Goal: Task Accomplishment & Management: Manage account settings

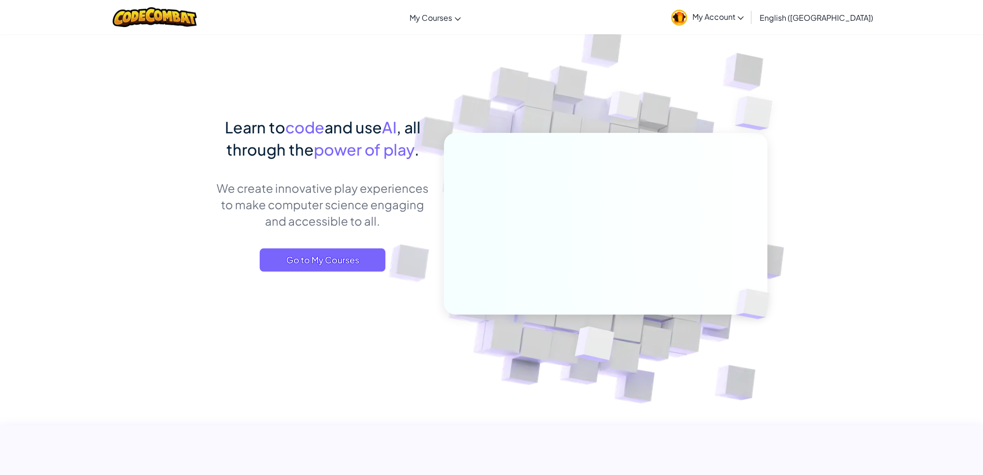
click at [352, 250] on span "Go to My Courses" at bounding box center [323, 259] width 126 height 23
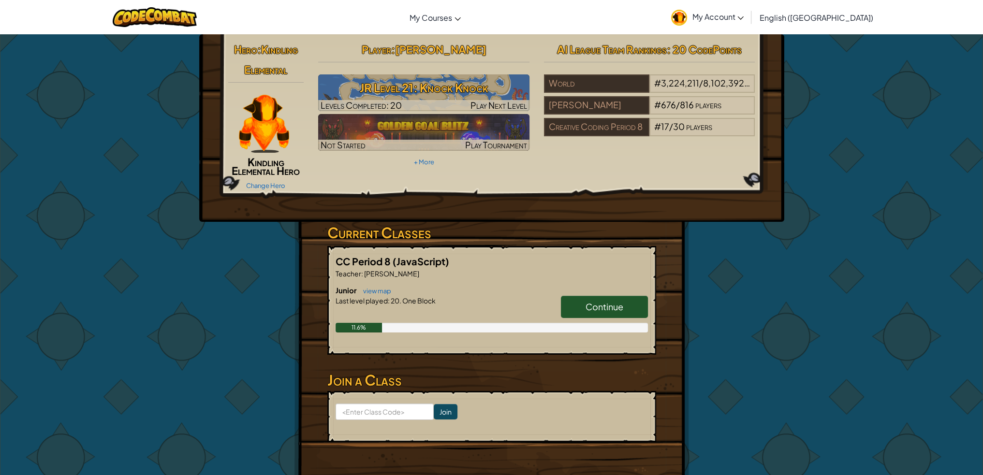
click at [607, 309] on span "Continue" at bounding box center [604, 306] width 38 height 11
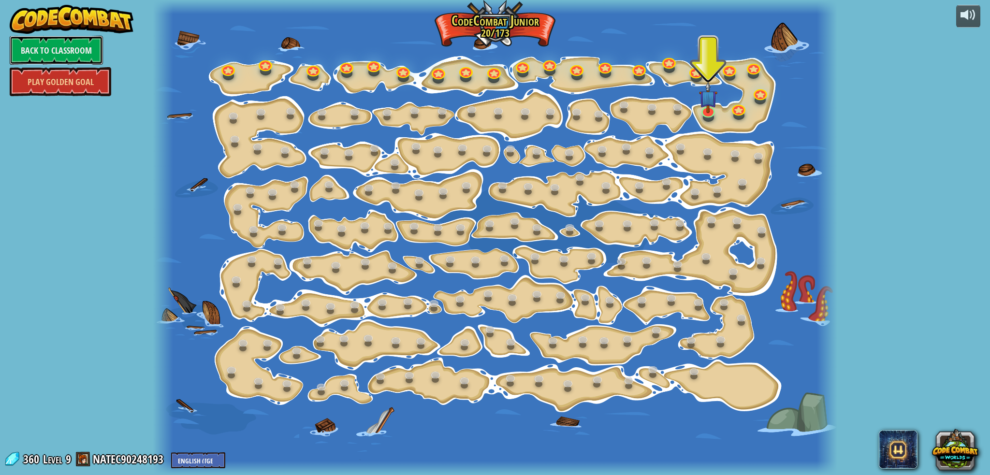
click at [54, 44] on link "Back to Classroom" at bounding box center [56, 50] width 93 height 29
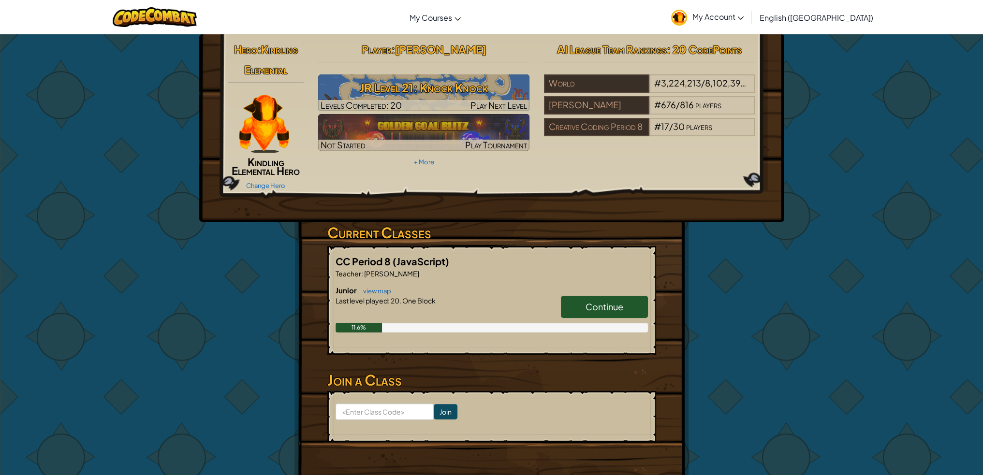
click at [599, 54] on span "AI League Team Rankings" at bounding box center [612, 50] width 110 height 14
click at [600, 51] on span "AI League Team Rankings" at bounding box center [612, 50] width 110 height 14
click at [599, 306] on span "Continue" at bounding box center [604, 306] width 38 height 11
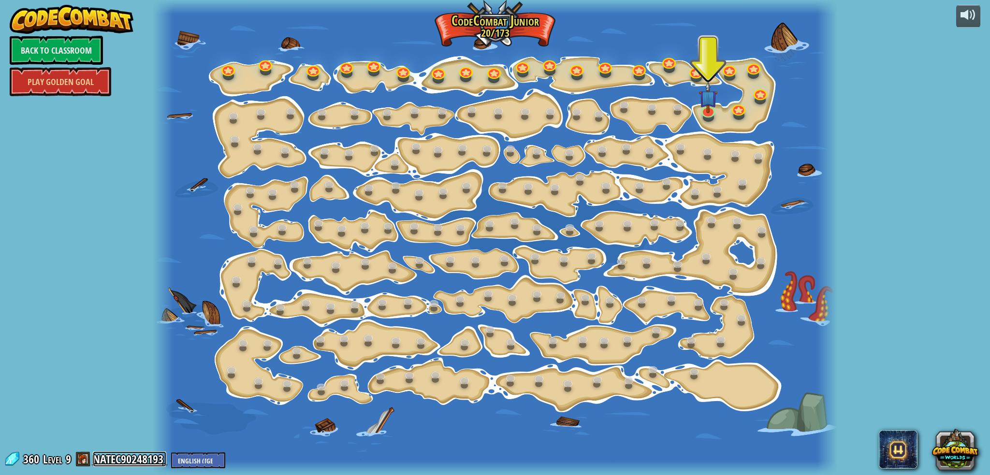
click at [142, 456] on link "NATEC90248193" at bounding box center [129, 458] width 73 height 15
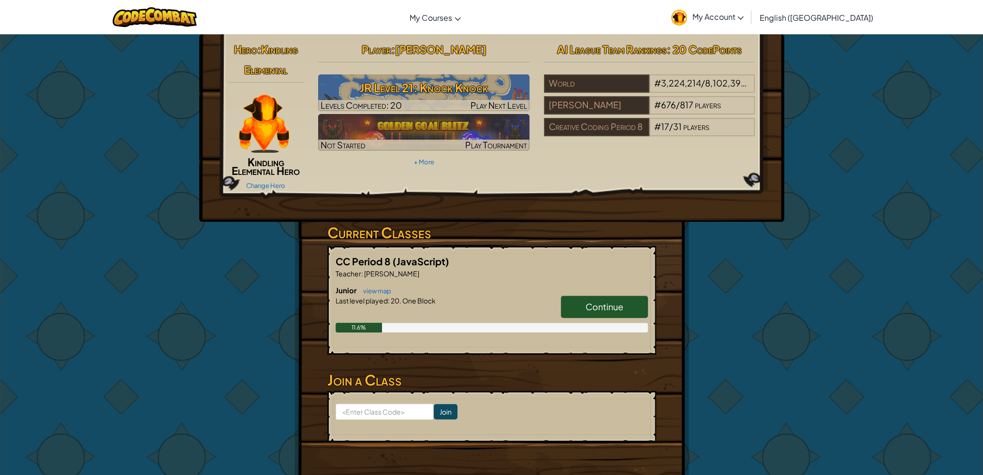
click at [743, 18] on span "My Account" at bounding box center [718, 17] width 52 height 10
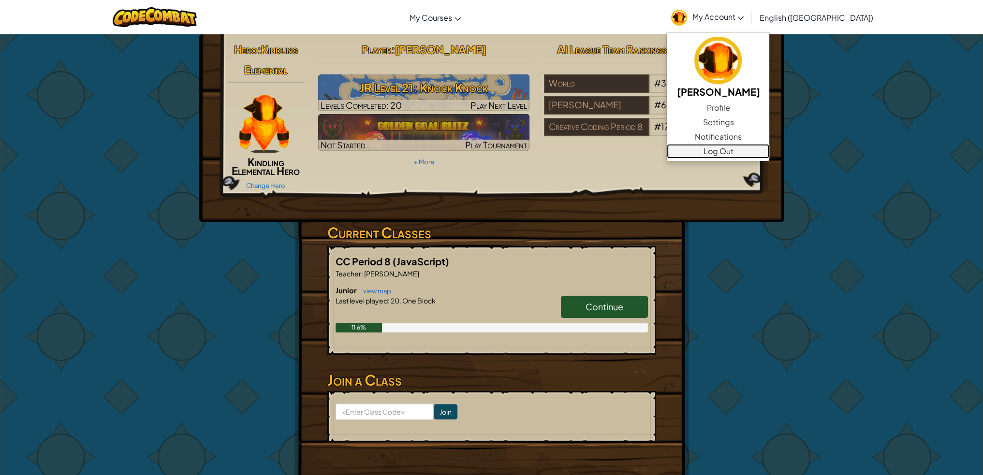
click at [769, 149] on link "Log Out" at bounding box center [718, 151] width 102 height 15
